Goal: Check status

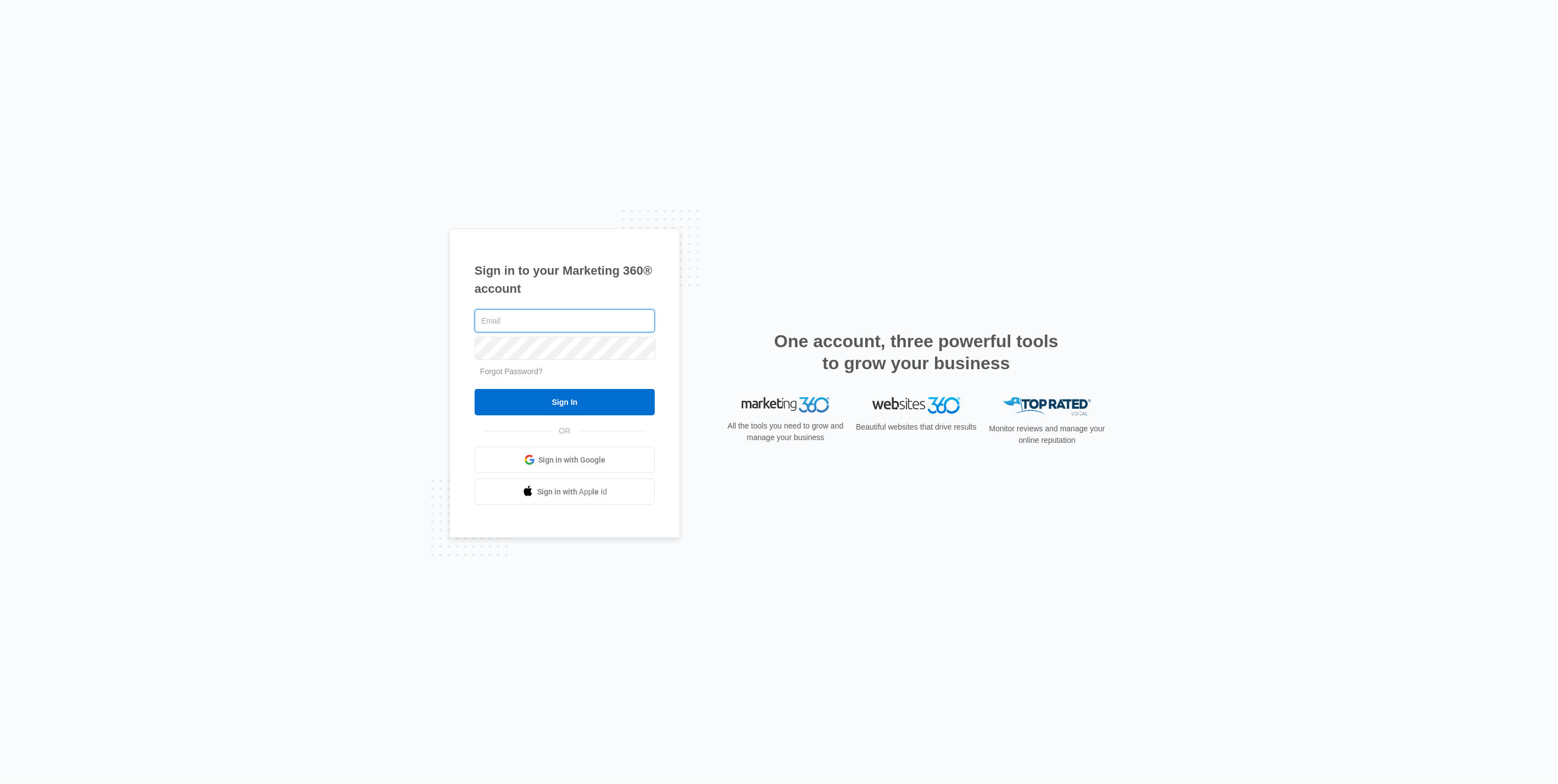
type input "[PERSON_NAME][EMAIL_ADDRESS][DOMAIN_NAME]"
click at [608, 406] on input "Sign In" at bounding box center [564, 402] width 180 height 26
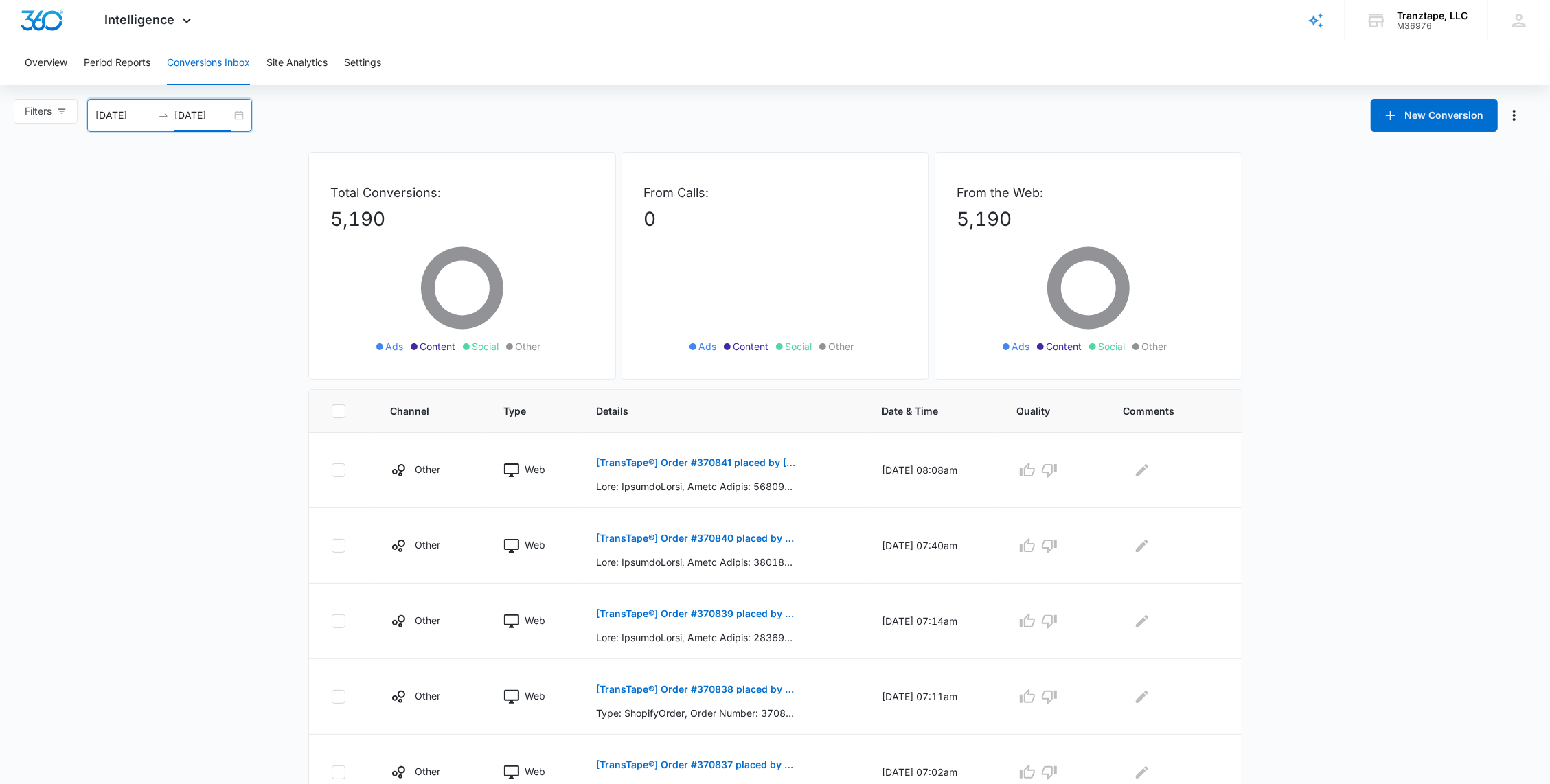
click at [182, 122] on input "[DATE]" at bounding box center [202, 115] width 57 height 15
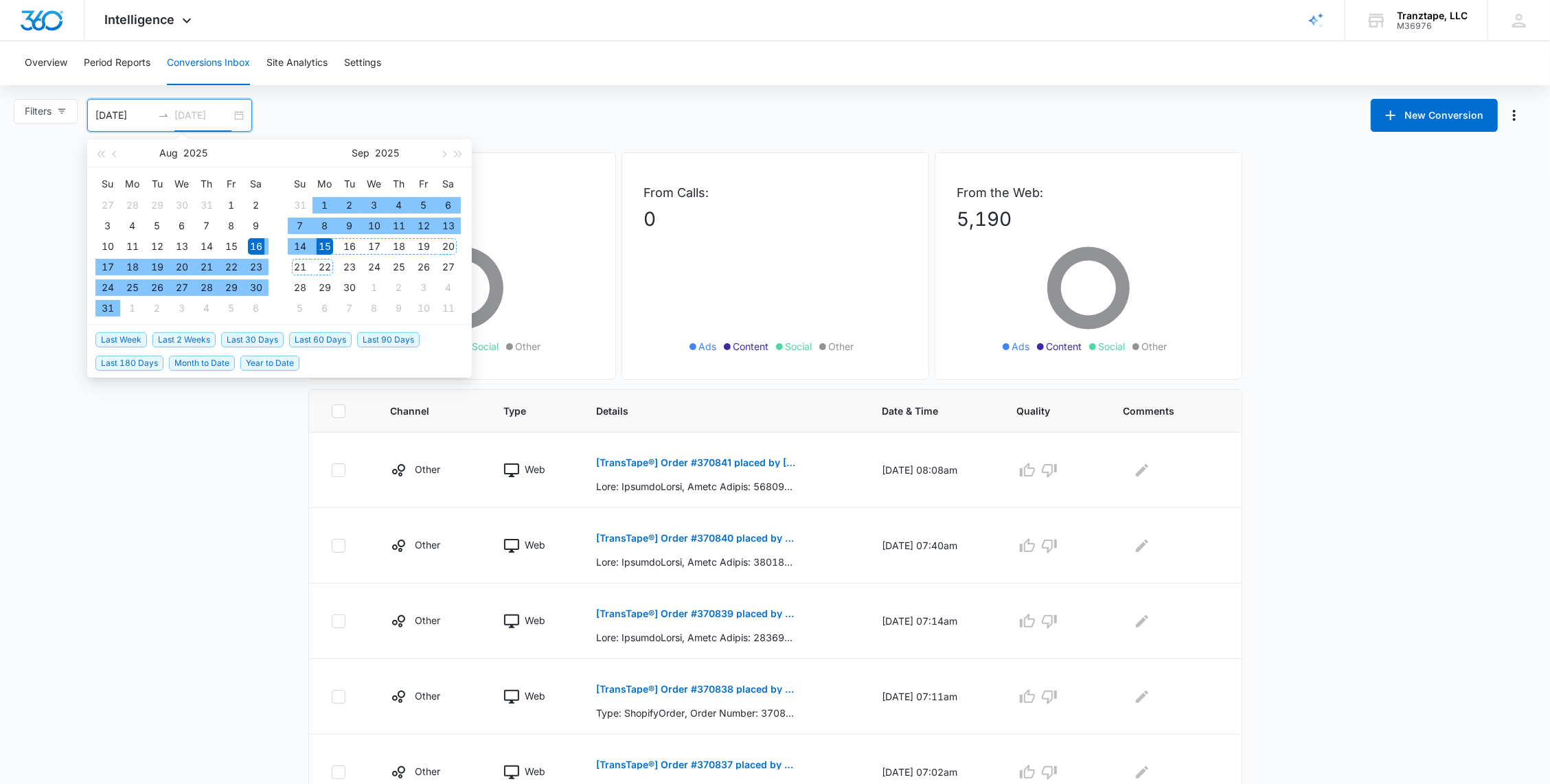
type input "[DATE]"
click at [301, 245] on div "14" at bounding box center [300, 247] width 16 height 16
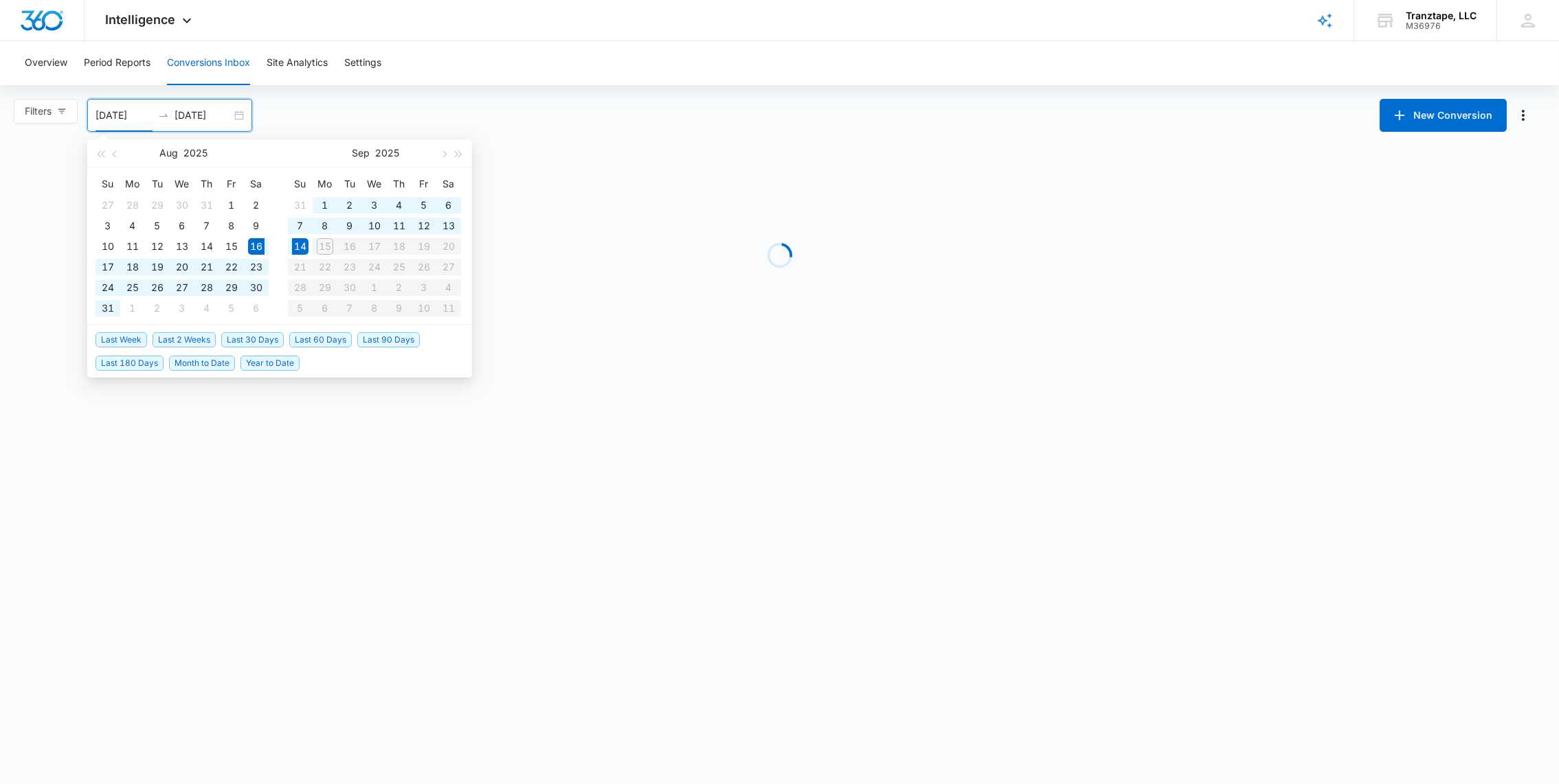
click at [323, 246] on table "Su Mo Tu We Th Fr Sa 31 1 2 3 4 5 6 7 8 9 10 11 12 13 14 15 16 17 18 19 20 21 2…" at bounding box center [375, 246] width 174 height 145
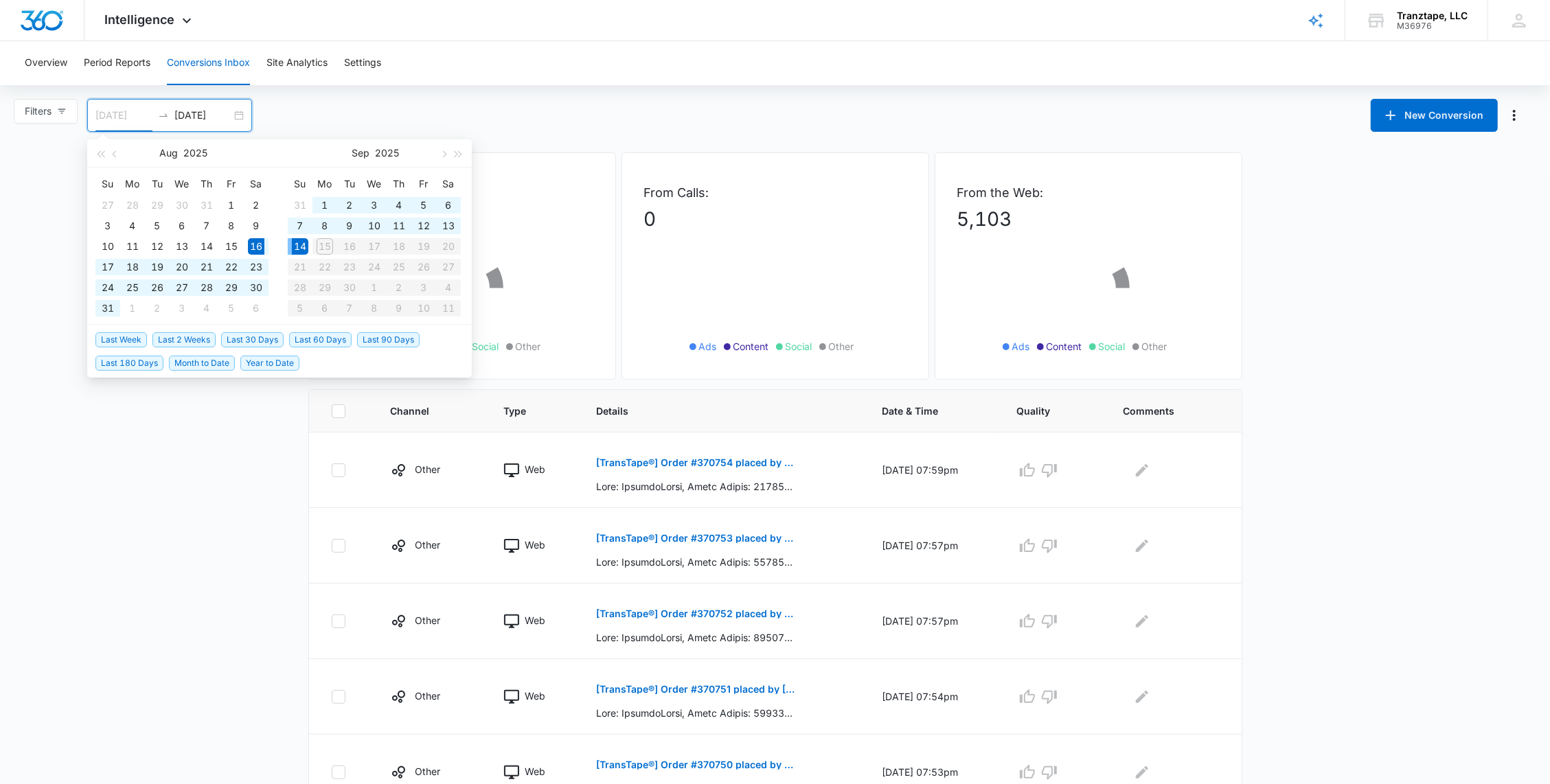
click at [302, 249] on div "14" at bounding box center [300, 247] width 16 height 16
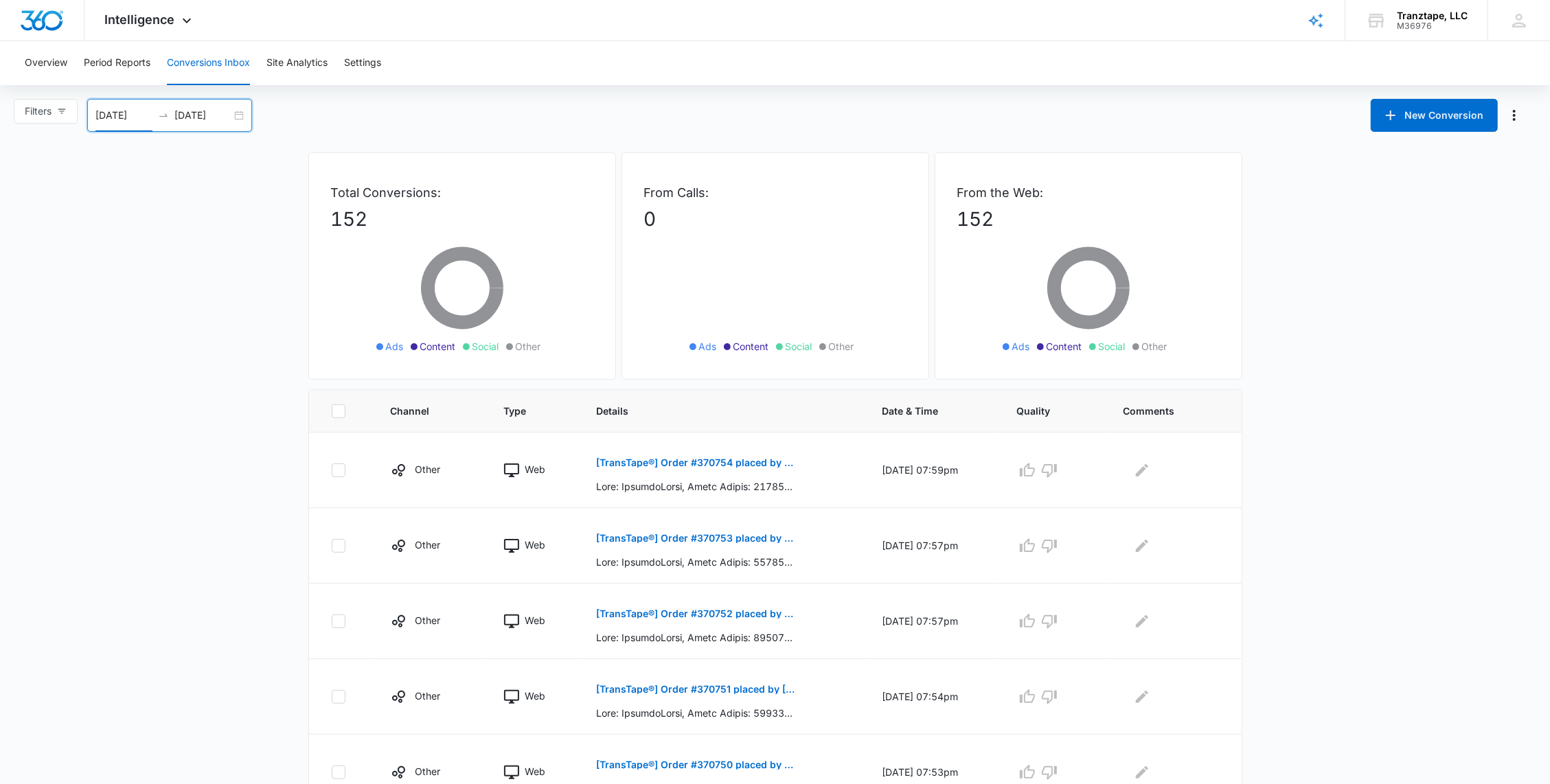
click at [238, 119] on div "09/14/2025 09/14/2025" at bounding box center [170, 115] width 164 height 33
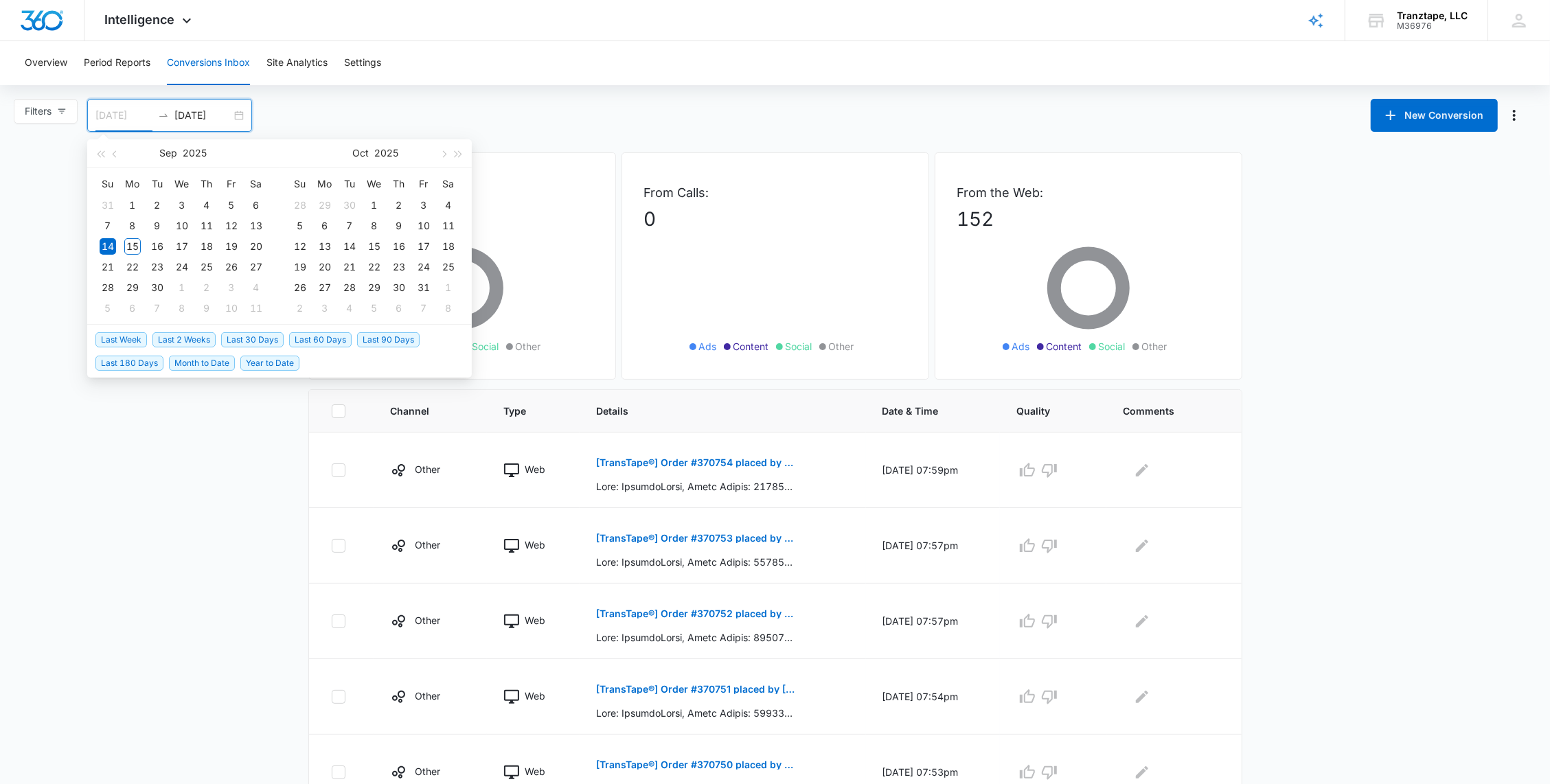
type input "09/01/2025"
click at [139, 203] on div "1" at bounding box center [133, 205] width 16 height 16
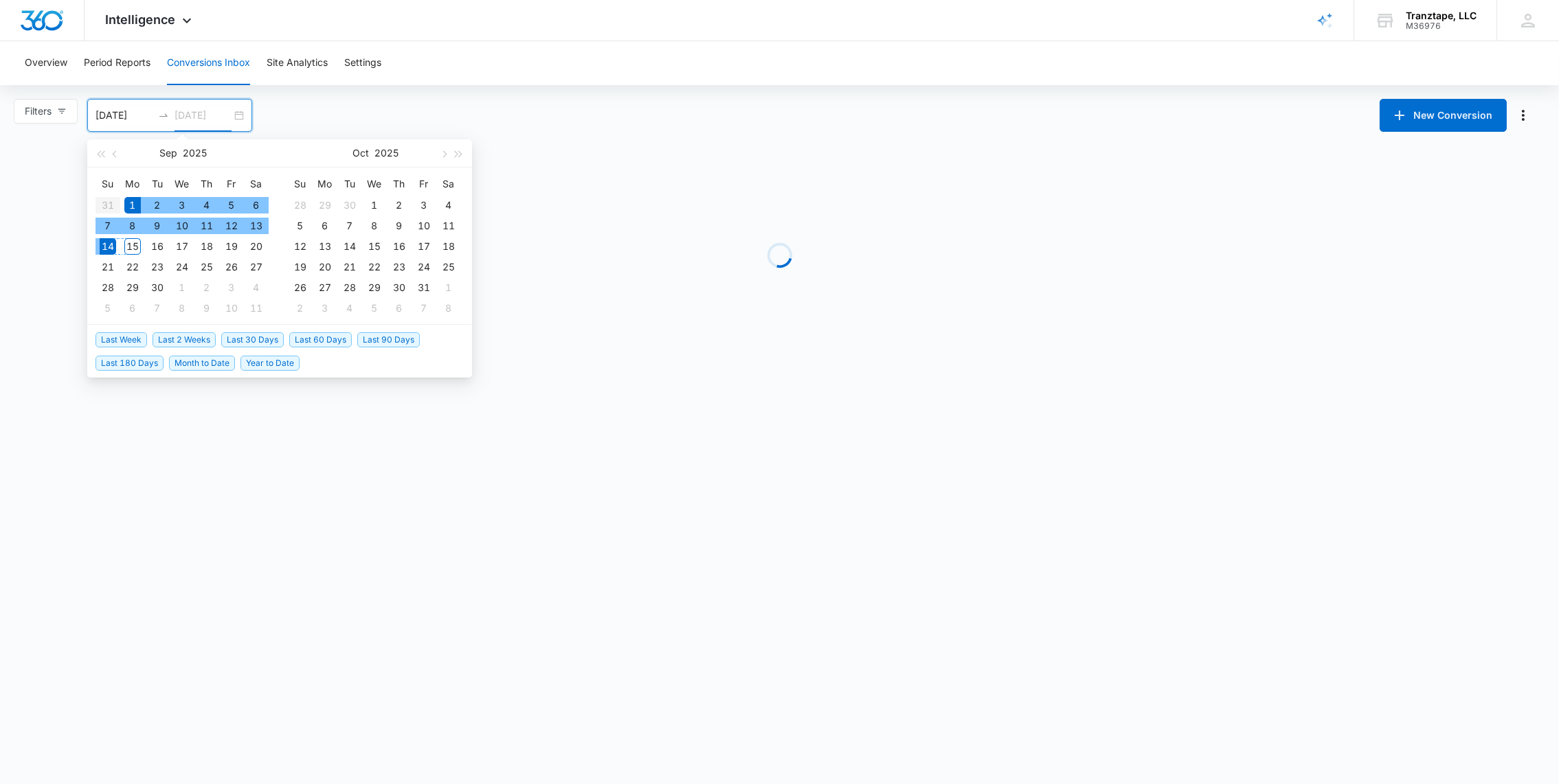
type input "09/14/2025"
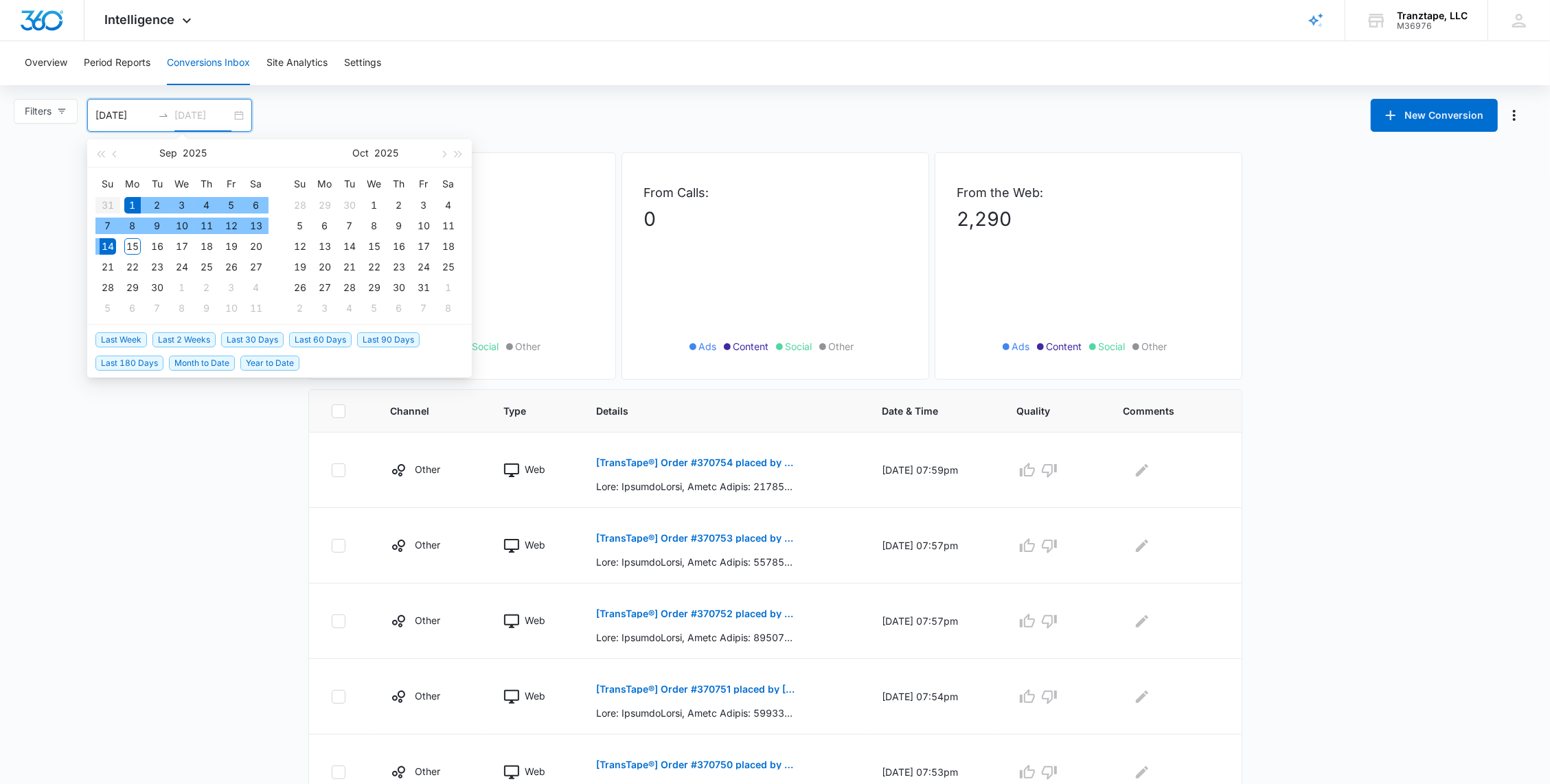
click at [109, 239] on div "14" at bounding box center [107, 247] width 16 height 16
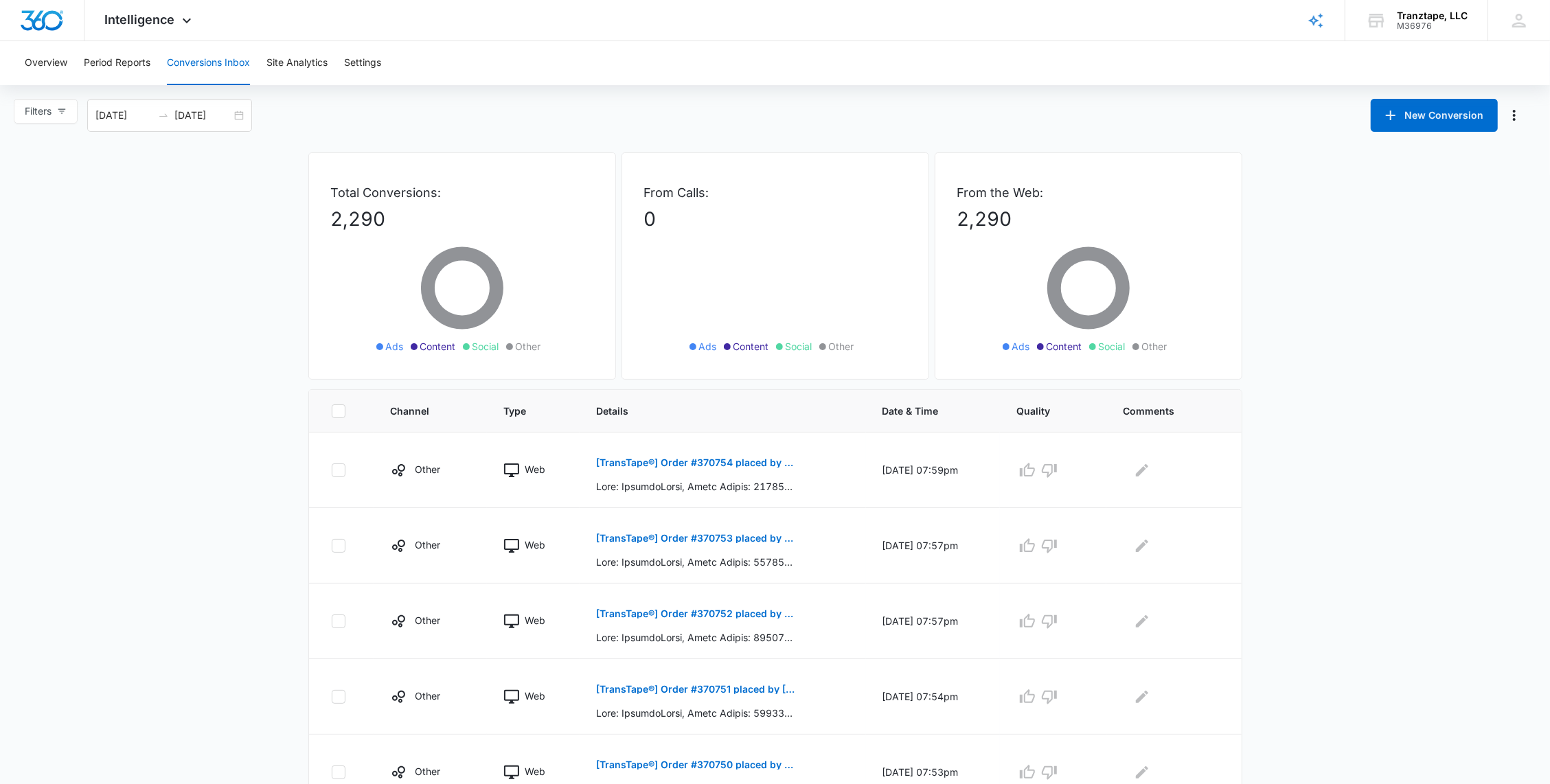
click at [43, 22] on img "Dashboard" at bounding box center [42, 20] width 44 height 21
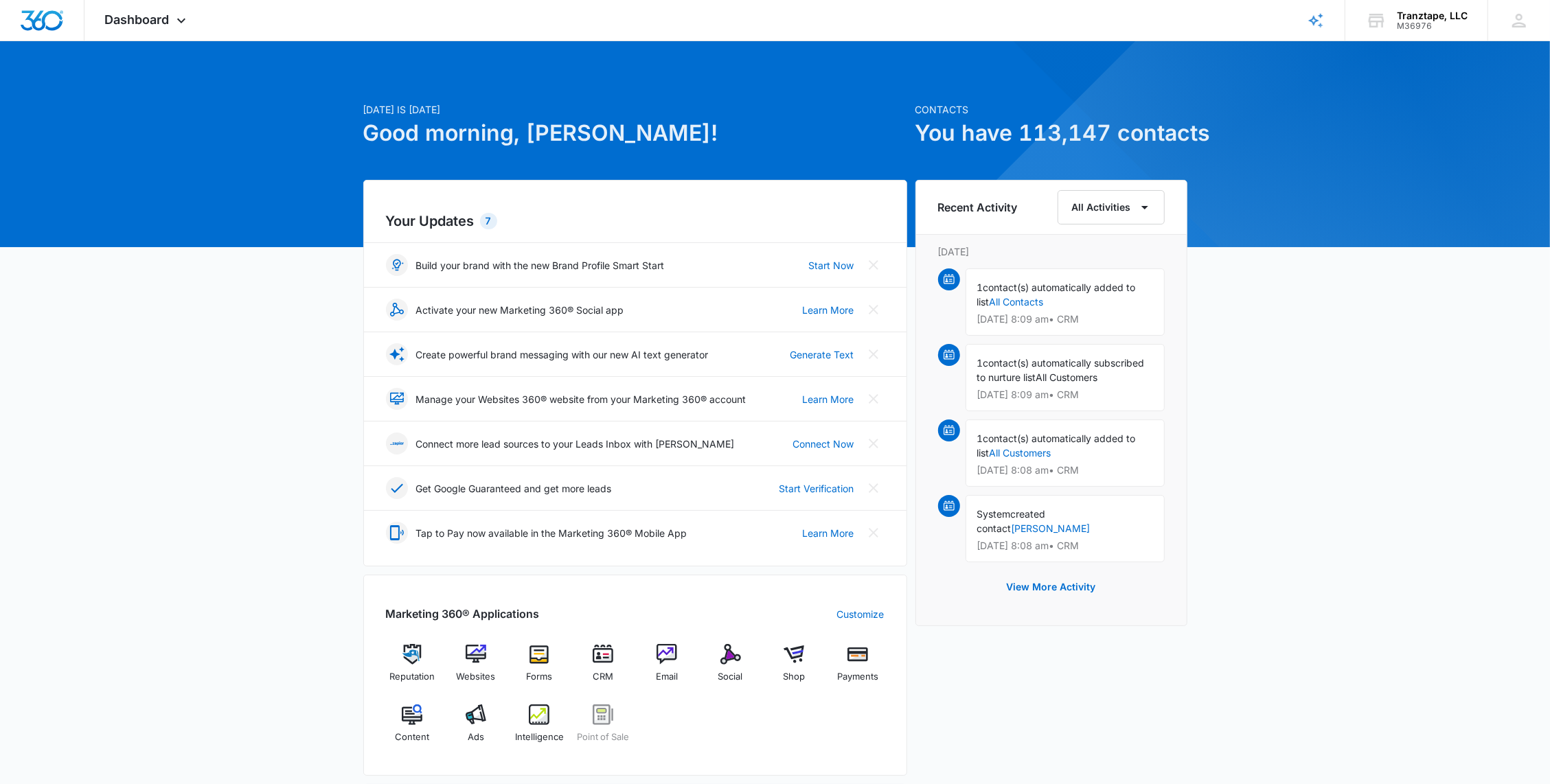
click at [176, 18] on icon at bounding box center [182, 21] width 16 height 16
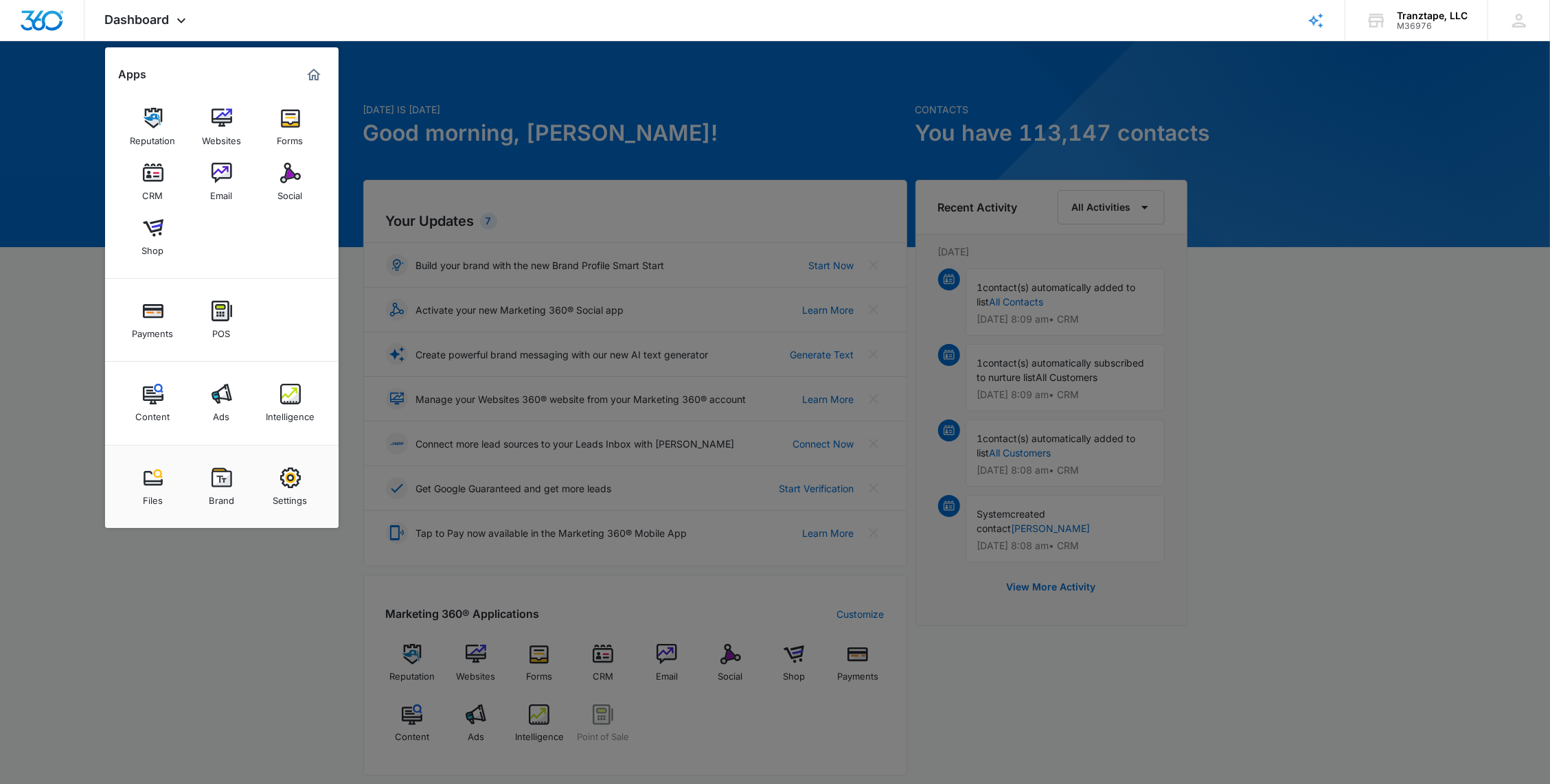
click at [301, 402] on link "Intelligence" at bounding box center [291, 403] width 52 height 52
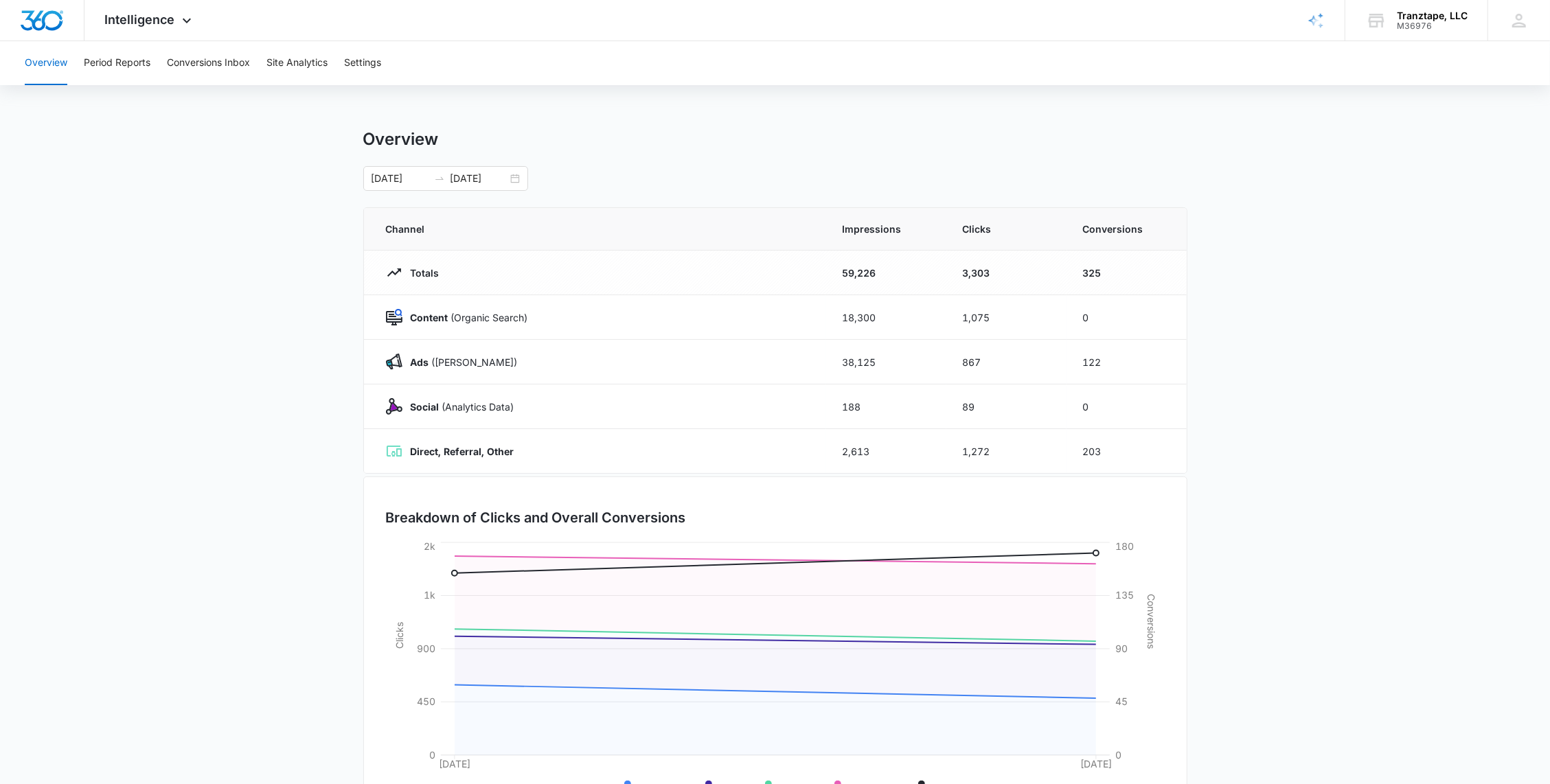
click at [184, 427] on main "Overview 09/08/2025 09/09/2025 Channel Impressions Clicks Conversions Totals 59…" at bounding box center [775, 490] width 1550 height 721
click at [294, 405] on main "Overview 09/08/2025 09/09/2025 Channel Impressions Clicks Conversions Totals 59…" at bounding box center [775, 490] width 1550 height 721
click at [136, 532] on main "Overview 09/08/2025 09/09/2025 Channel Impressions Clicks Conversions Totals 59…" at bounding box center [775, 490] width 1550 height 721
